Goal: Information Seeking & Learning: Learn about a topic

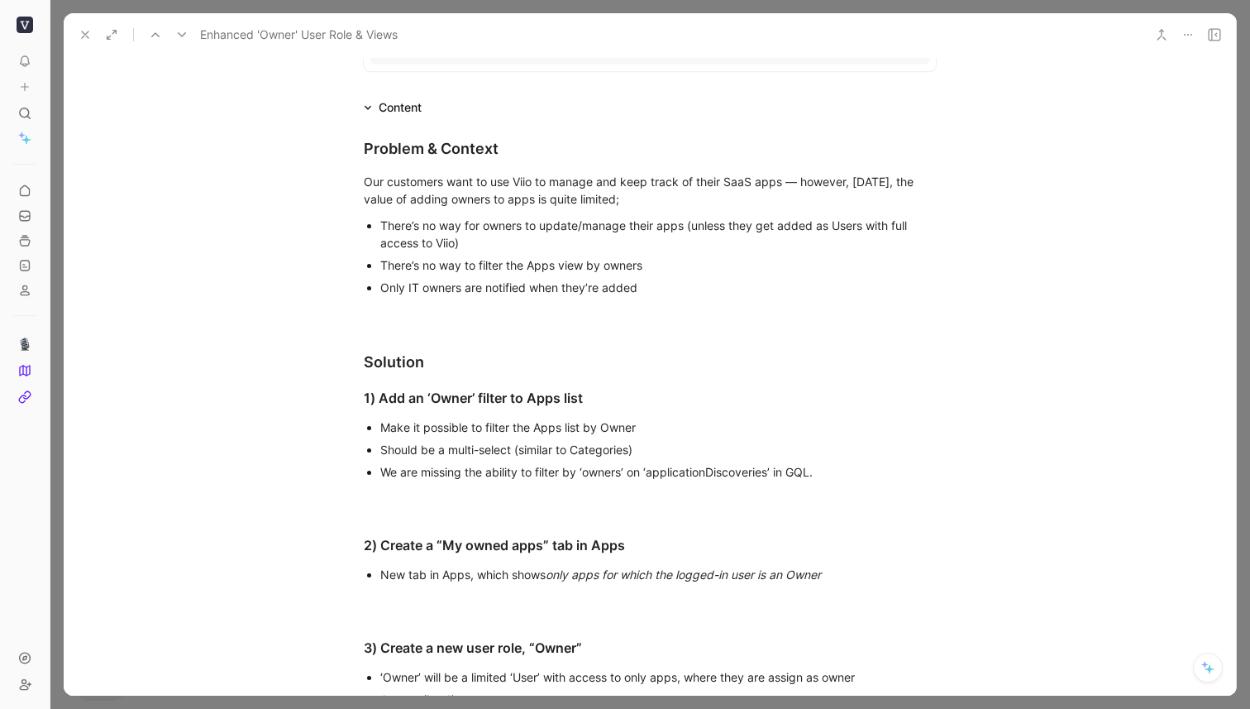
scroll to position [426, 0]
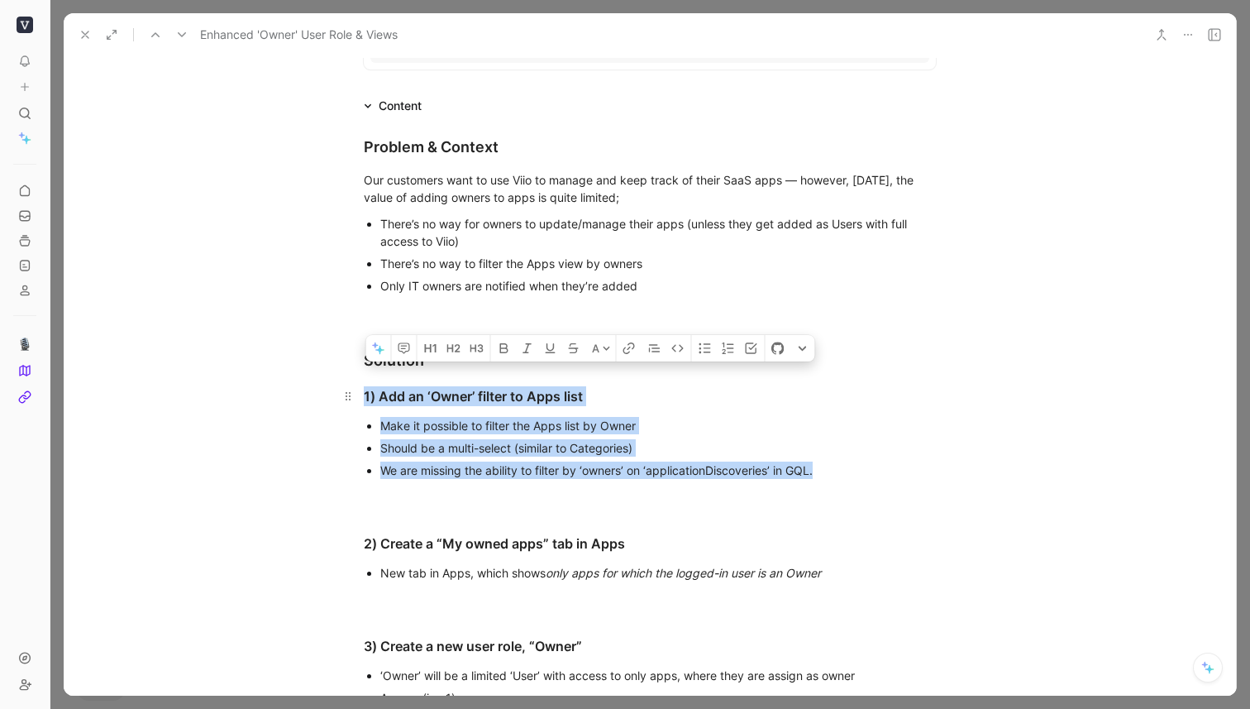
drag, startPoint x: 831, startPoint y: 471, endPoint x: 333, endPoint y: 385, distance: 505.1
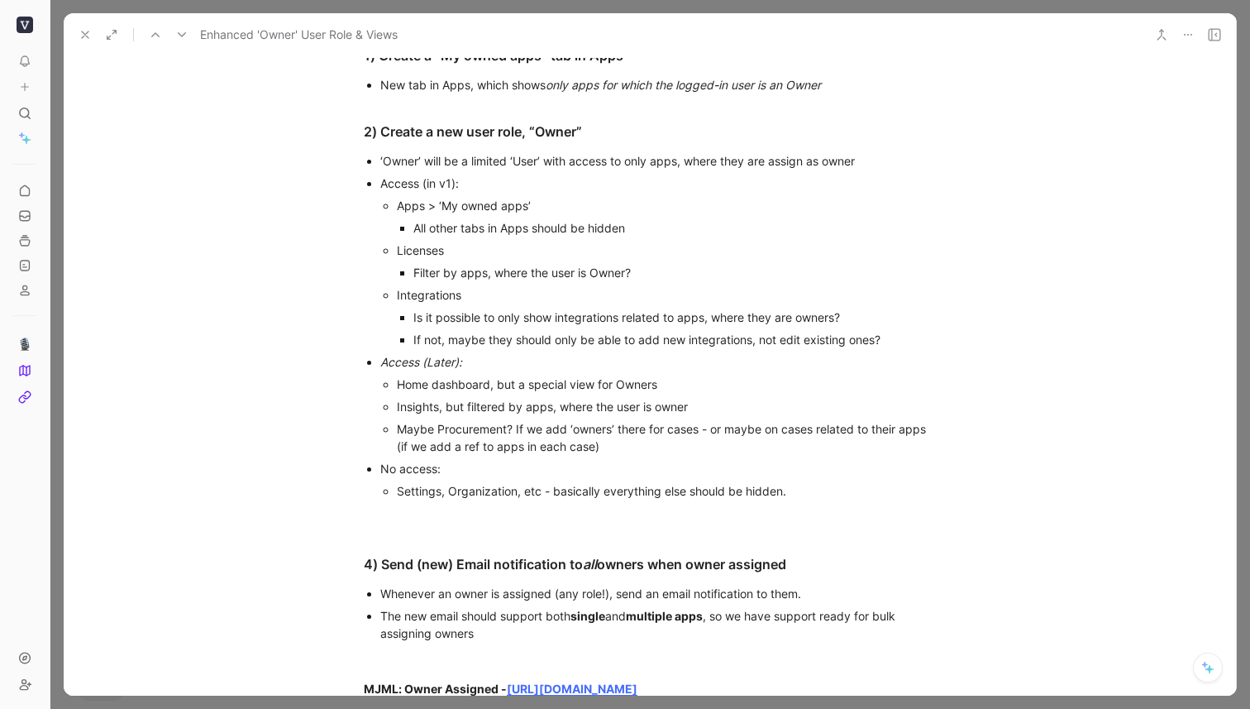
scroll to position [772, 0]
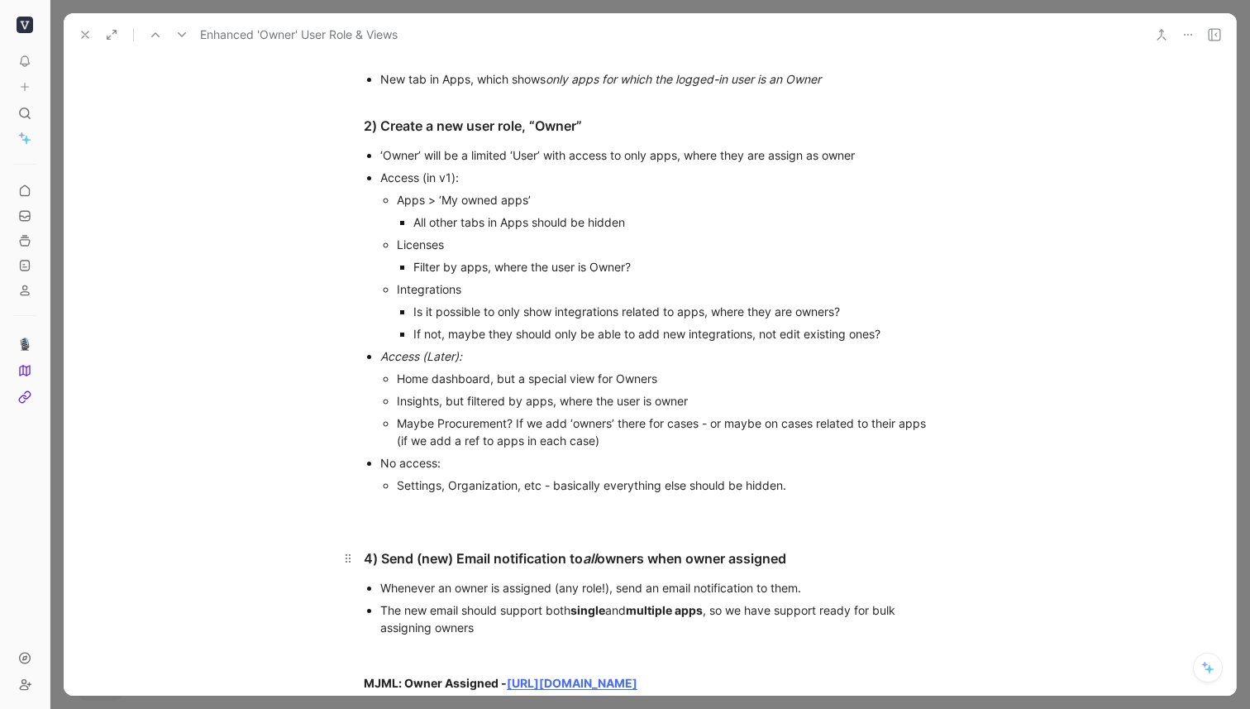
click at [369, 555] on div "4) Send (new) Email notification to all owners when owner assigned" at bounding box center [650, 558] width 572 height 20
click at [410, 531] on h3 "3) Send (new) Email notification to all owners when owner assigned" at bounding box center [649, 551] width 635 height 48
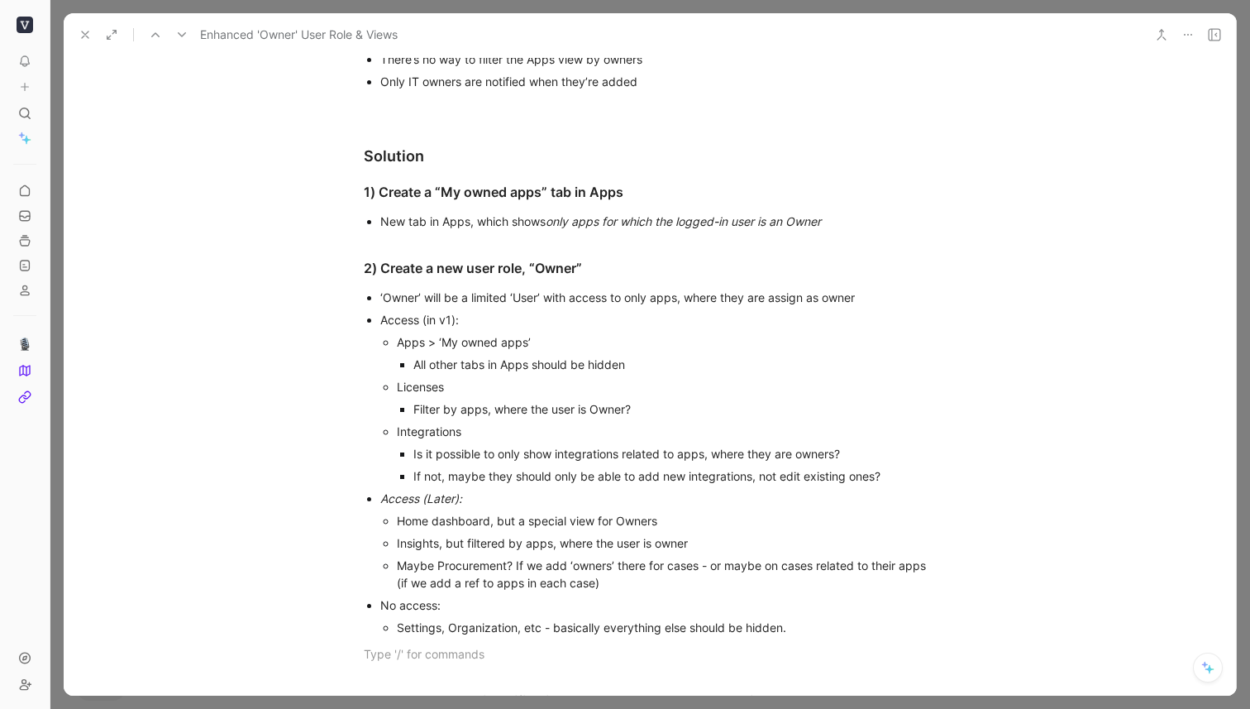
scroll to position [538, 0]
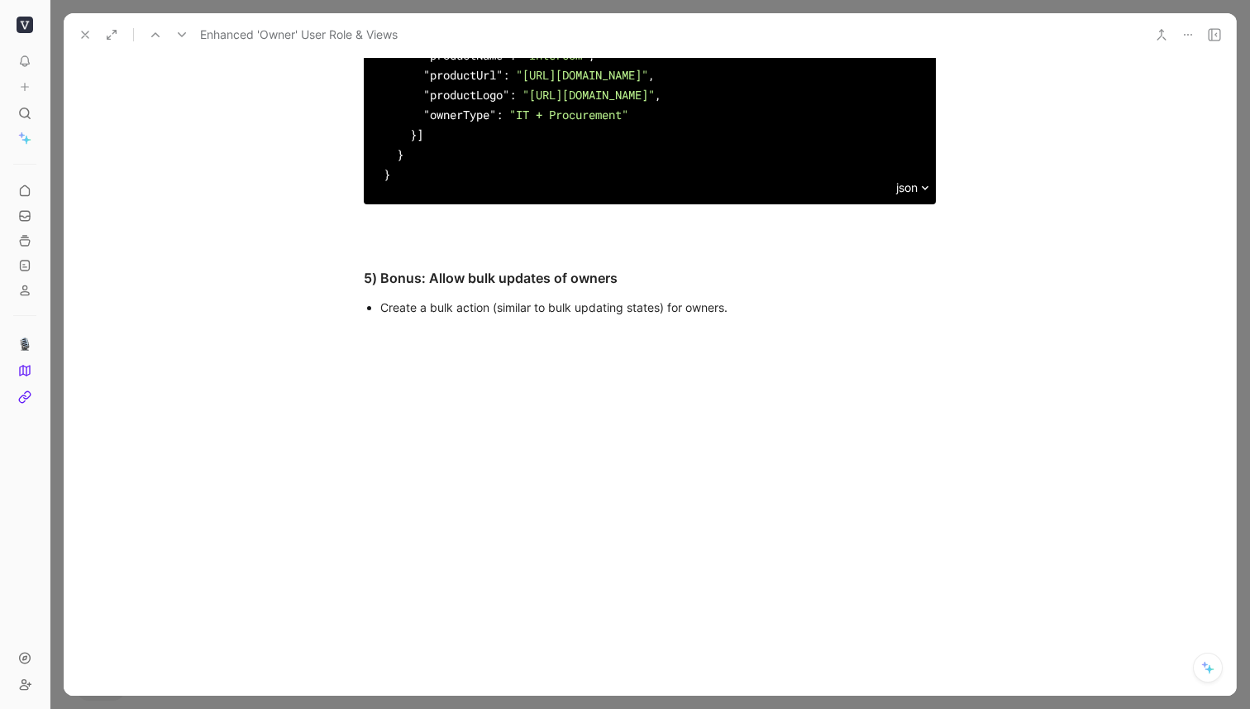
scroll to position [1973, 0]
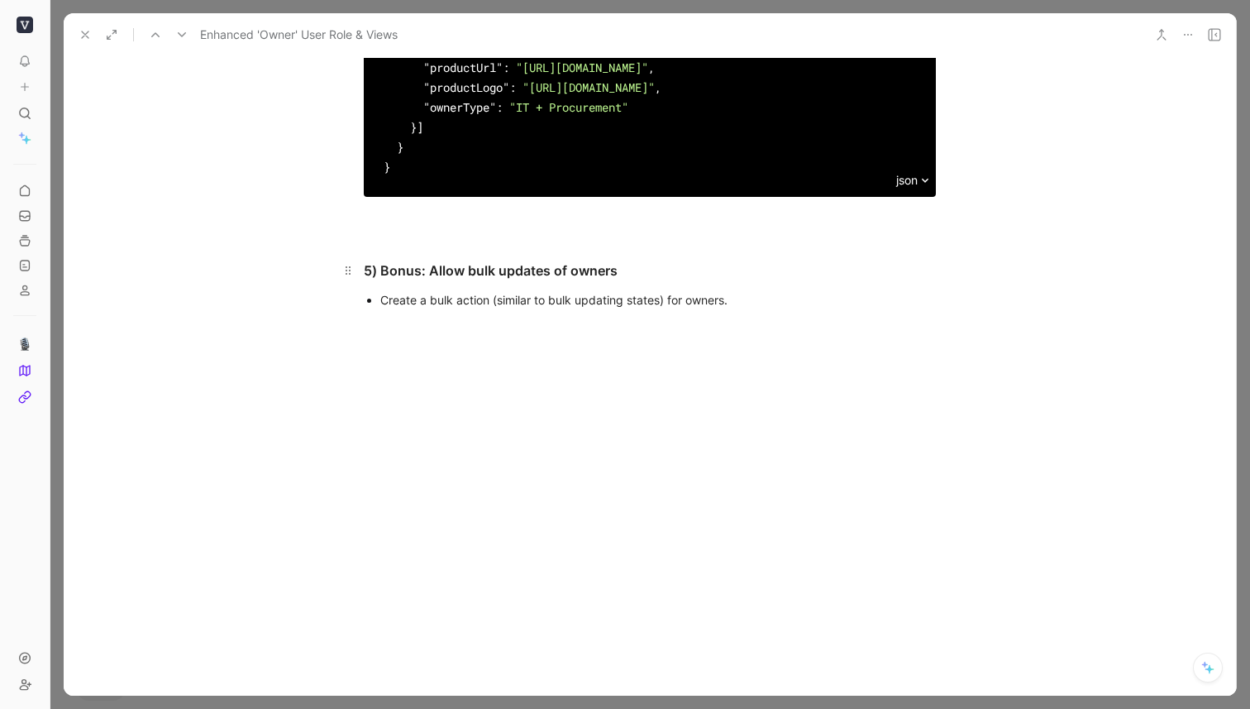
click at [368, 270] on div "5) Bonus: Allow bulk updates of owners" at bounding box center [650, 270] width 572 height 20
click at [533, 416] on div at bounding box center [650, 430] width 1173 height 213
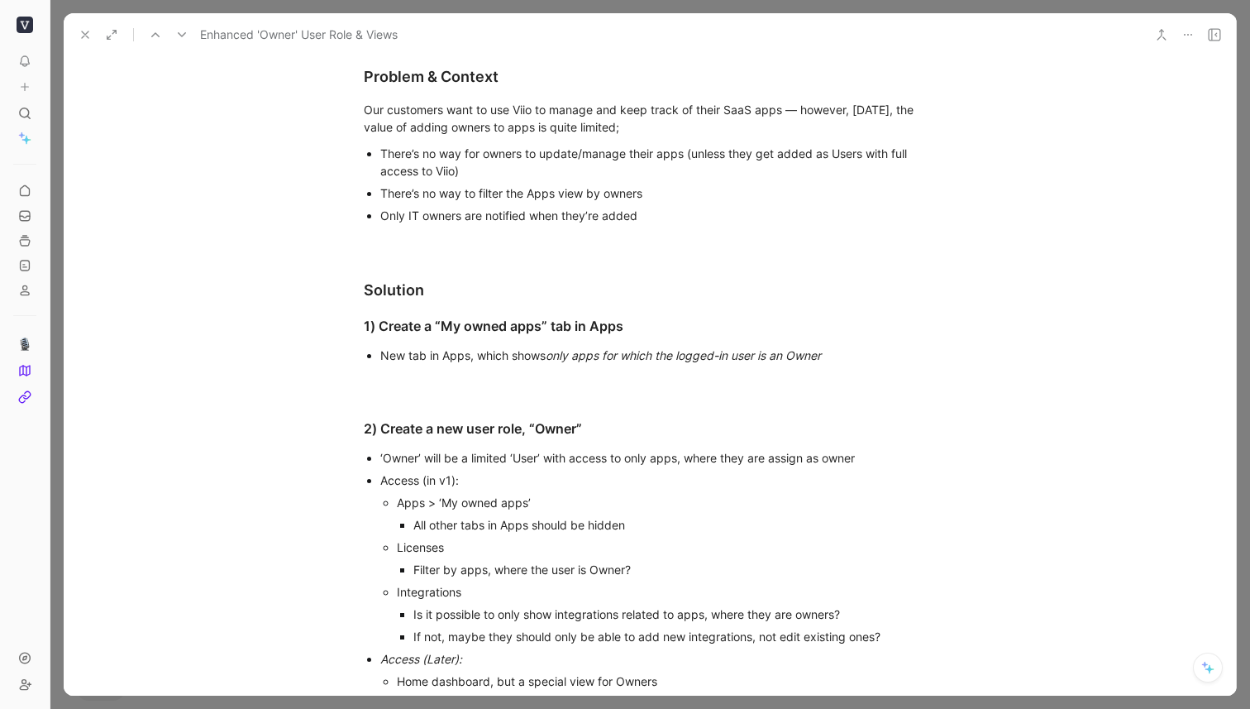
scroll to position [491, 0]
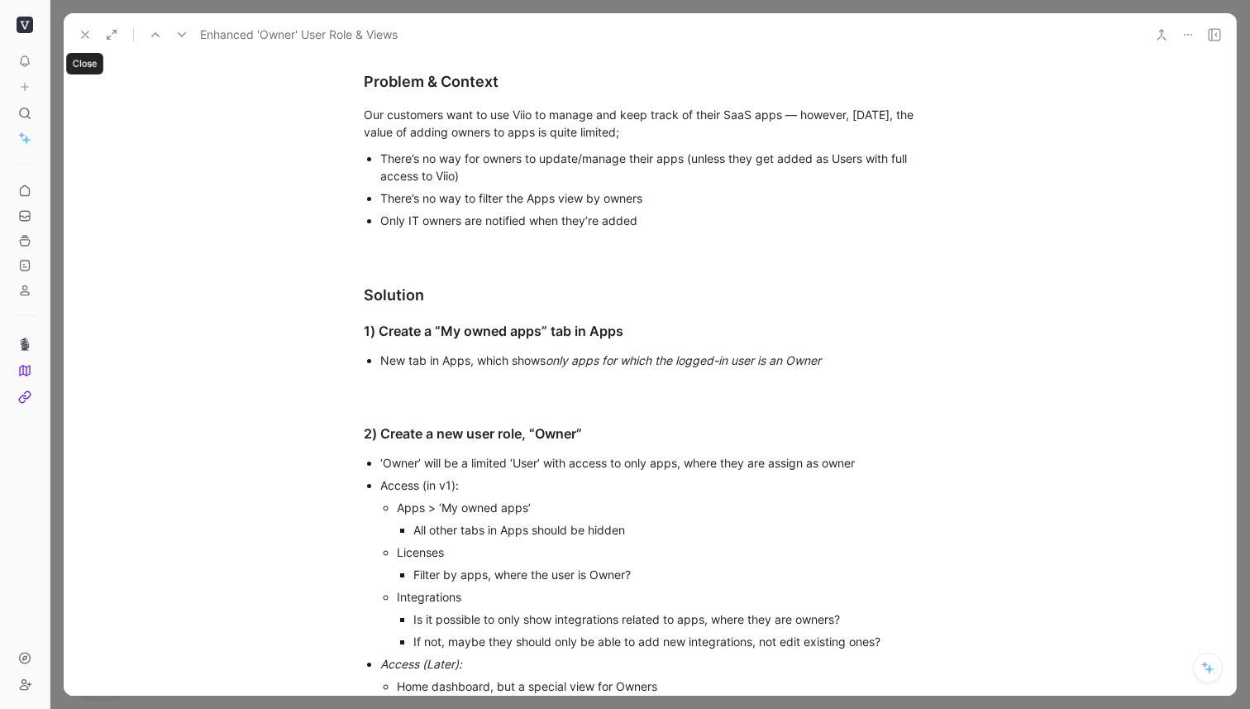
click at [87, 31] on use at bounding box center [85, 34] width 7 height 7
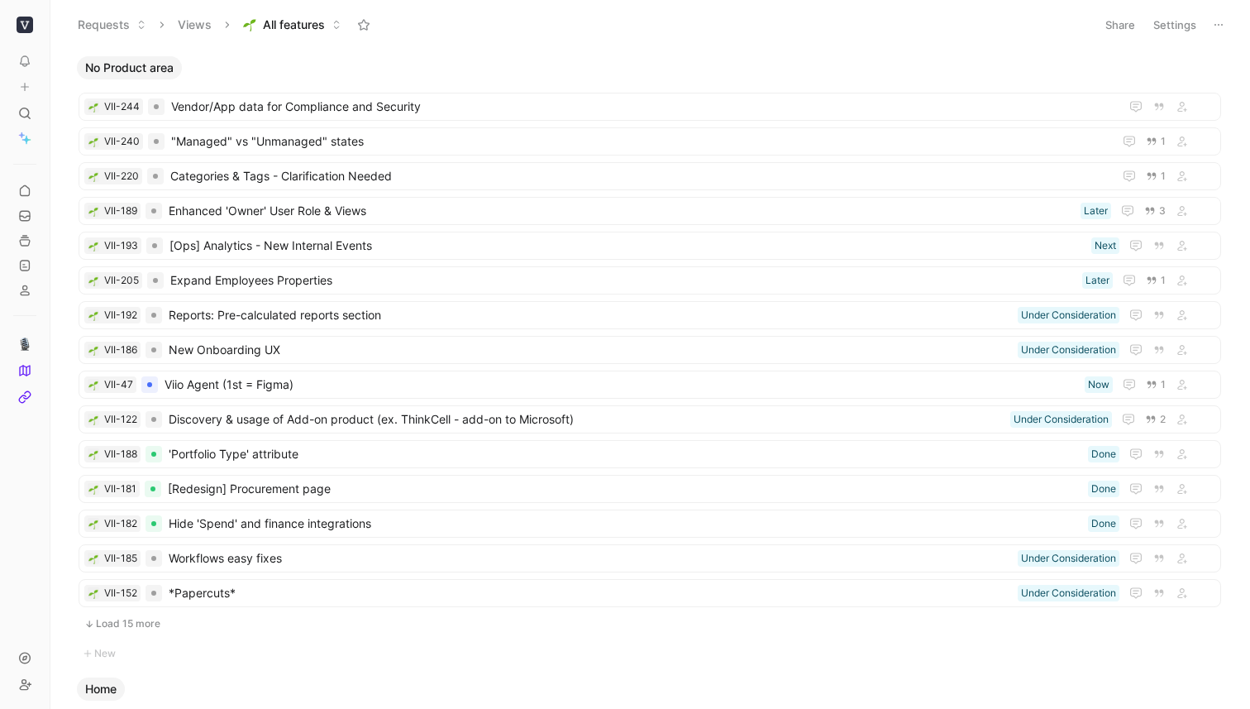
click at [300, 28] on span "All features" at bounding box center [294, 25] width 62 height 17
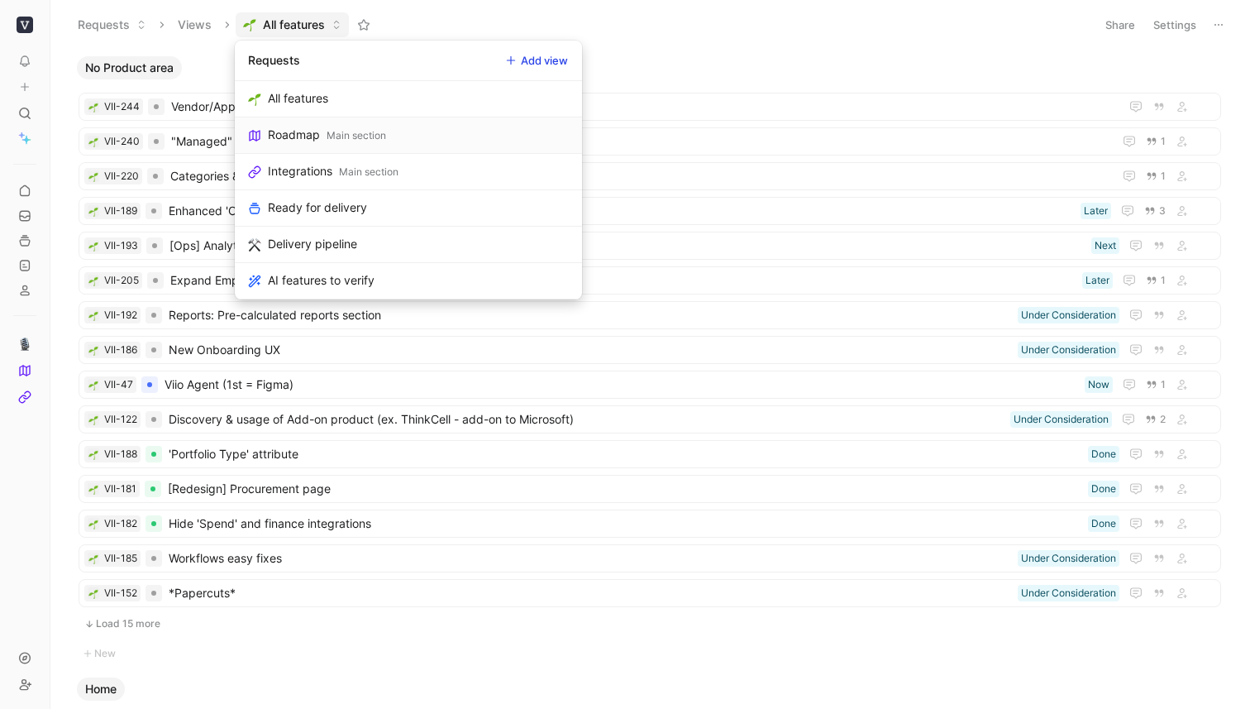
click at [298, 140] on div "Roadmap" at bounding box center [294, 135] width 52 height 20
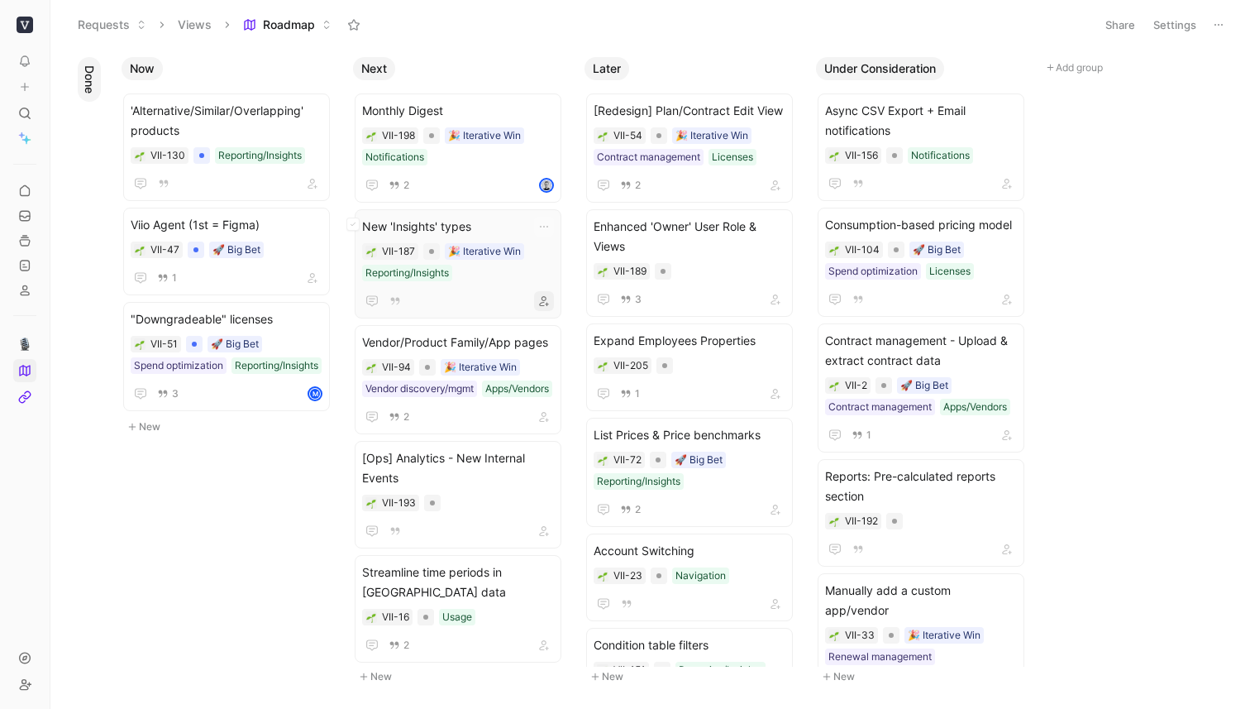
scroll to position [2, 0]
